Goal: Task Accomplishment & Management: Complete application form

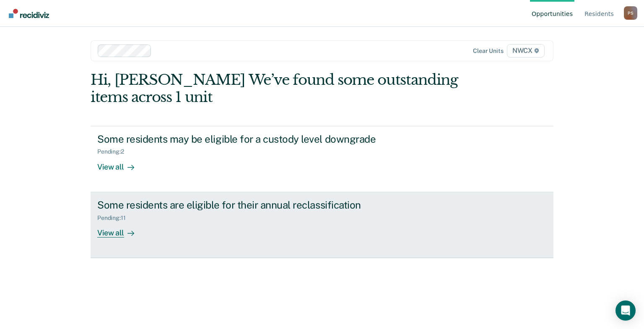
click at [119, 234] on div "View all" at bounding box center [120, 229] width 47 height 16
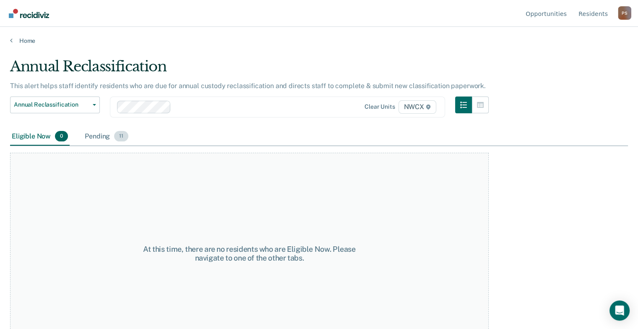
click at [122, 135] on span "11" at bounding box center [121, 136] width 14 height 11
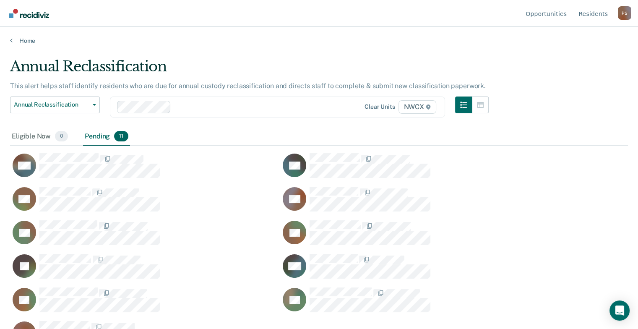
scroll to position [24, 0]
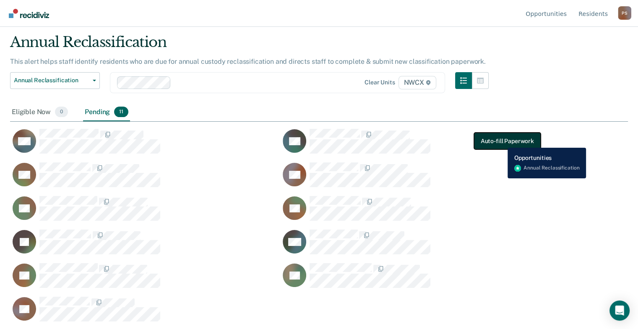
click at [501, 141] on button "Auto-fill Paperwork" at bounding box center [507, 141] width 67 height 17
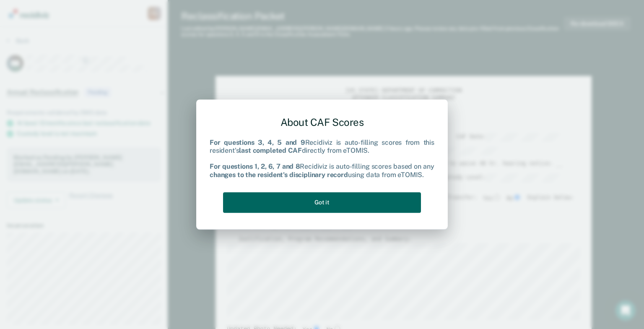
type textarea "x"
click at [338, 203] on button "Got it" at bounding box center [322, 202] width 198 height 21
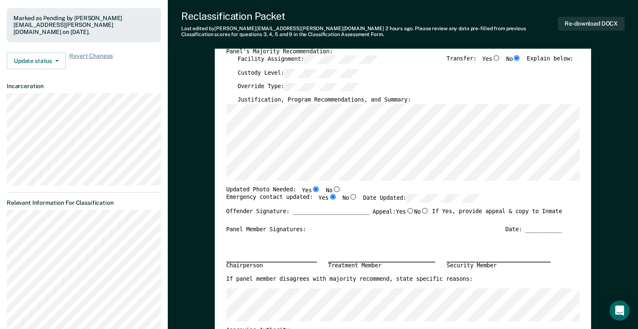
scroll to position [42, 0]
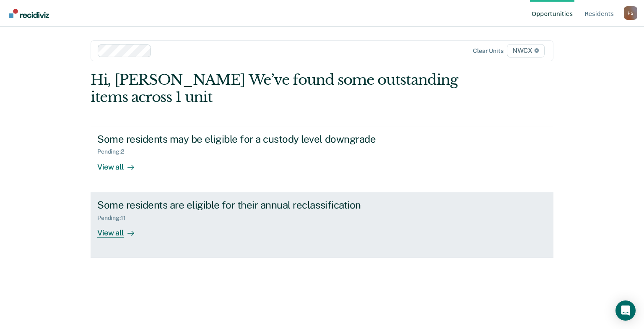
click at [119, 233] on div "View all" at bounding box center [120, 229] width 47 height 16
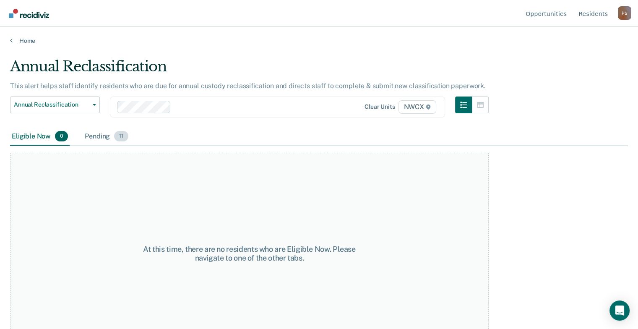
click at [123, 138] on span "11" at bounding box center [121, 136] width 14 height 11
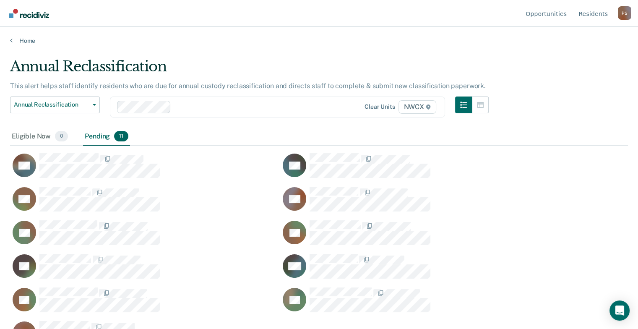
scroll to position [201, 611]
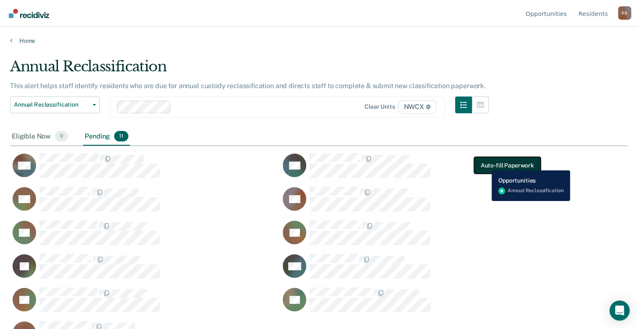
click at [485, 164] on button "Auto-fill Paperwork" at bounding box center [507, 165] width 67 height 17
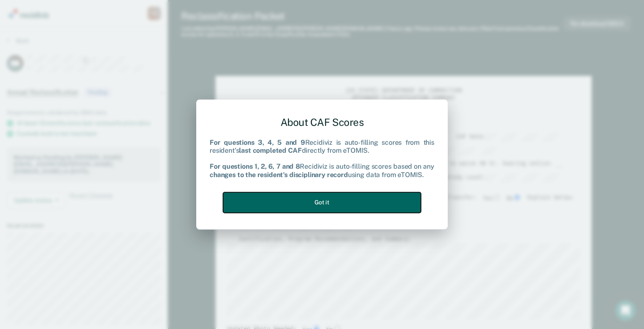
click at [321, 204] on button "Got it" at bounding box center [322, 202] width 198 height 21
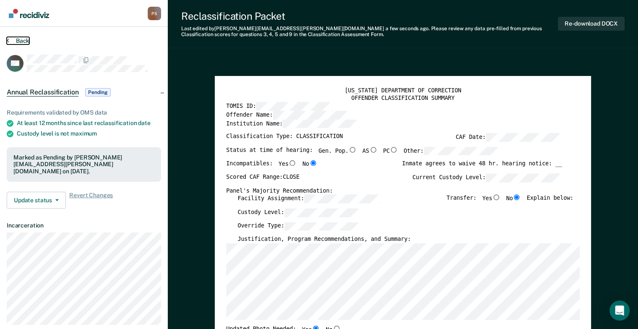
click at [10, 39] on button "Back" at bounding box center [18, 41] width 23 height 8
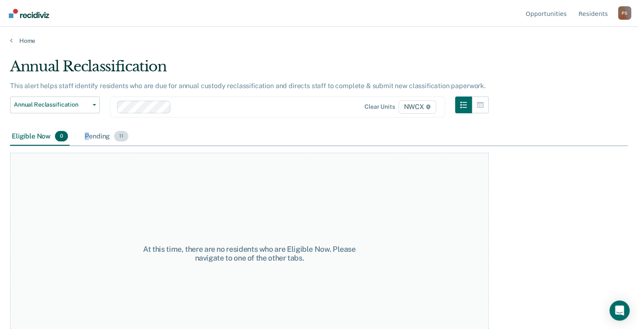
click at [86, 138] on div "Pending 11" at bounding box center [106, 136] width 47 height 18
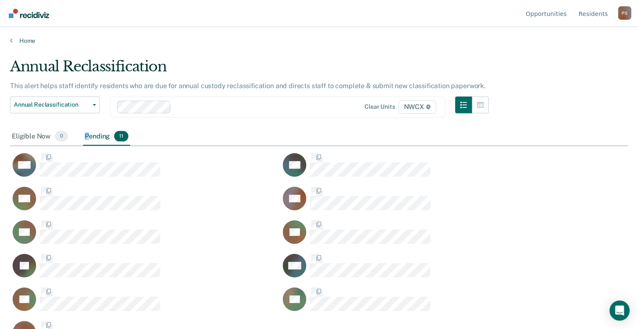
scroll to position [201, 611]
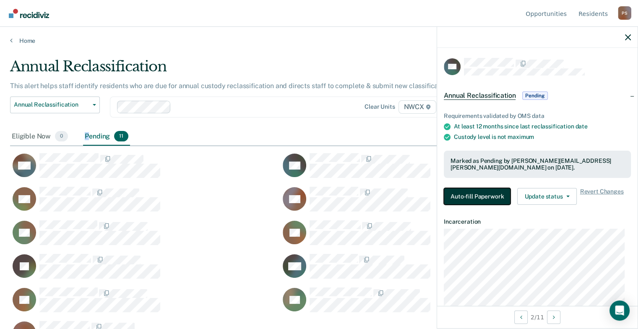
click at [482, 193] on button "Auto-fill Paperwork" at bounding box center [477, 196] width 67 height 17
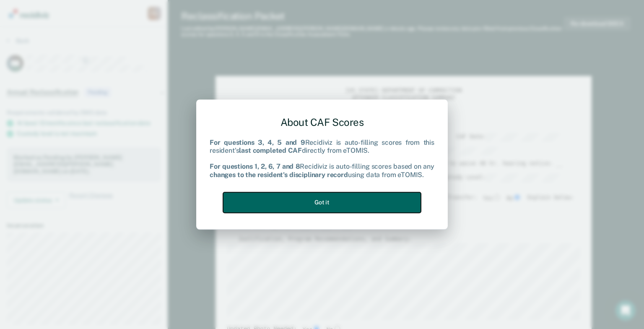
click at [401, 205] on button "Got it" at bounding box center [322, 202] width 198 height 21
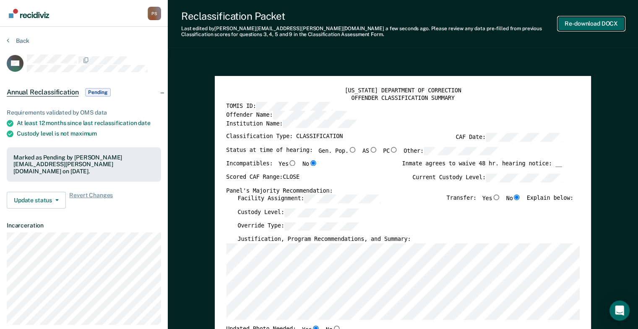
click at [588, 23] on button "Re-download DOCX" at bounding box center [591, 24] width 67 height 14
type textarea "x"
click at [10, 42] on button "Back" at bounding box center [18, 41] width 23 height 8
